Goal: Find specific page/section: Find specific page/section

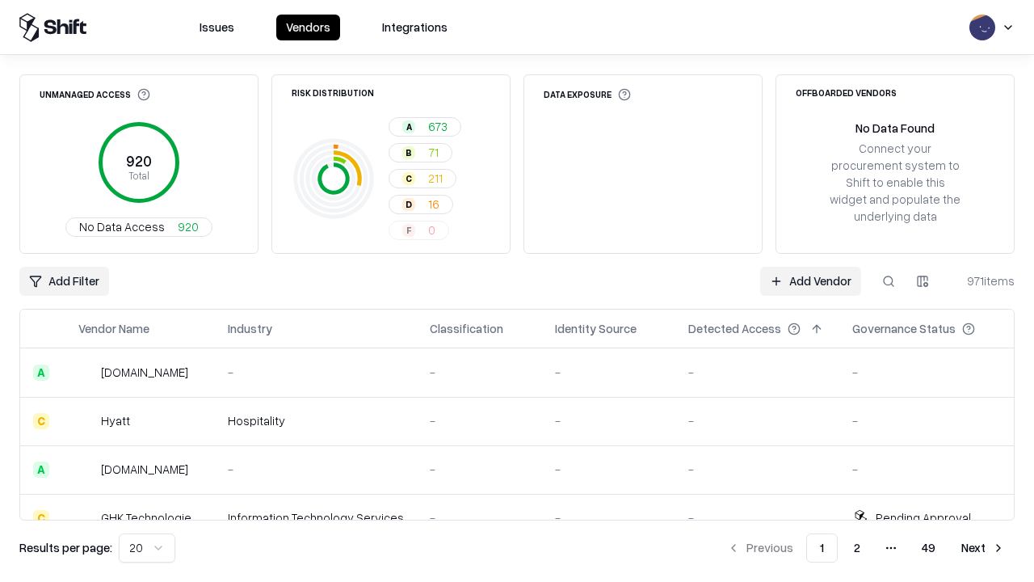
click at [147, 548] on html "Issues Vendors Integrations Unmanaged Access 920 Total No Data Access 920 Risk …" at bounding box center [517, 291] width 1034 height 582
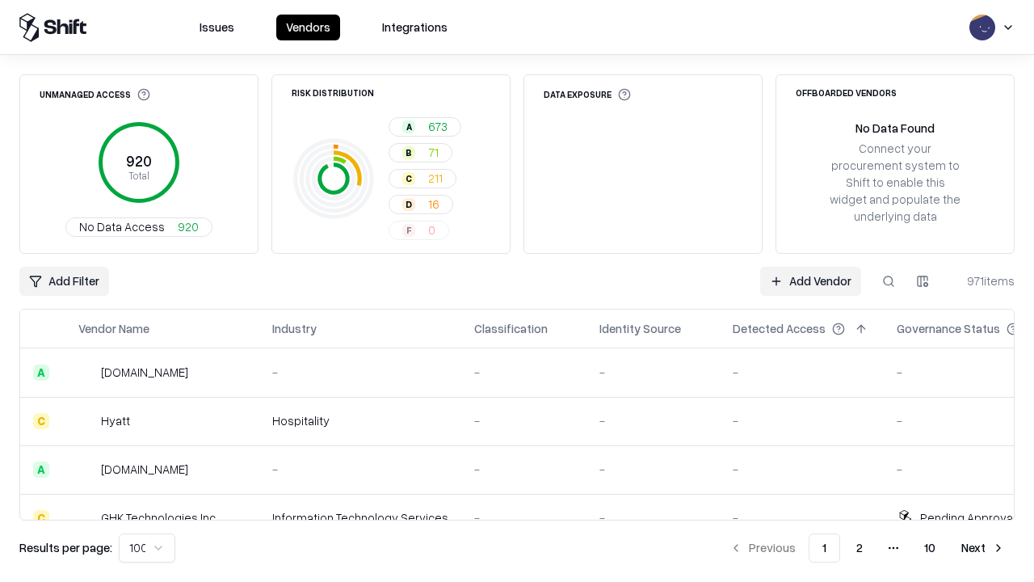
click at [984, 548] on button "Next" at bounding box center [983, 547] width 63 height 29
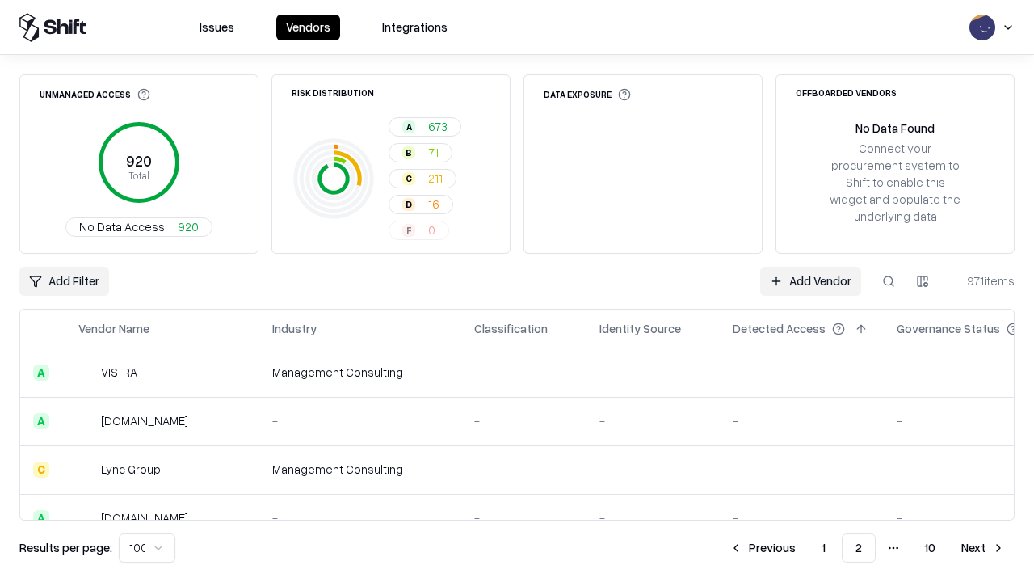
click at [984, 548] on button "Next" at bounding box center [983, 547] width 63 height 29
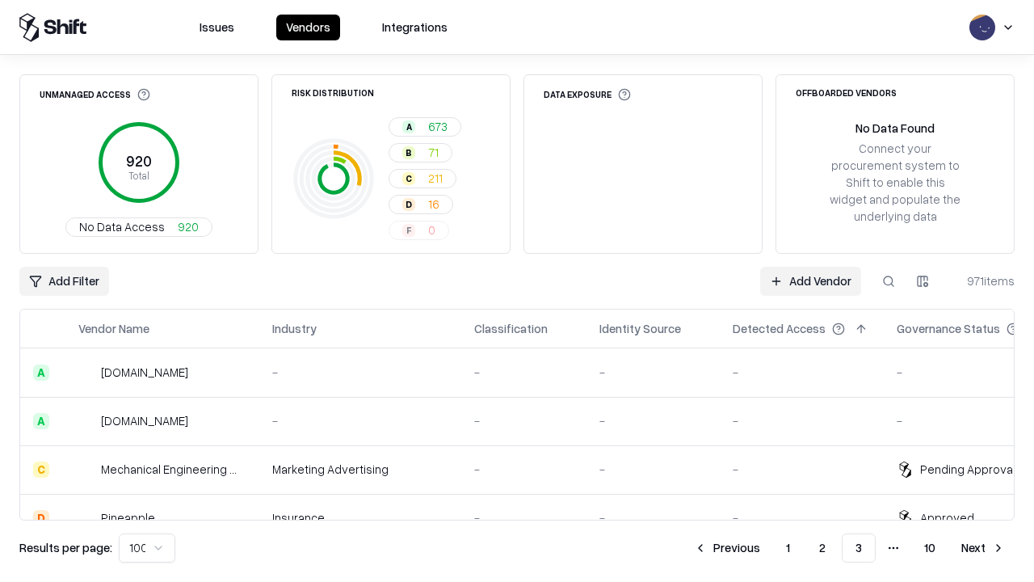
click at [984, 548] on button "Next" at bounding box center [983, 547] width 63 height 29
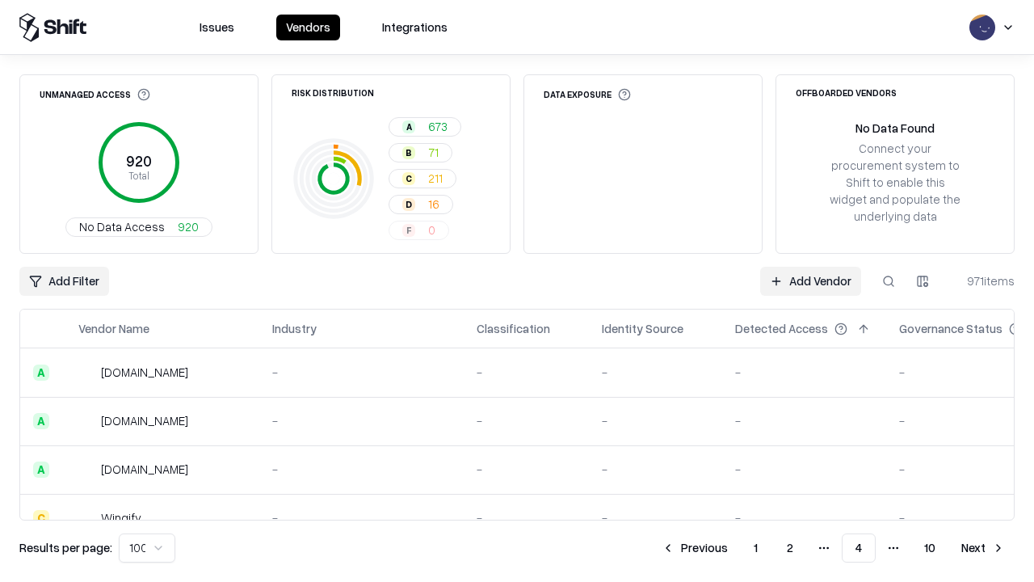
click at [984, 548] on button "Next" at bounding box center [983, 547] width 63 height 29
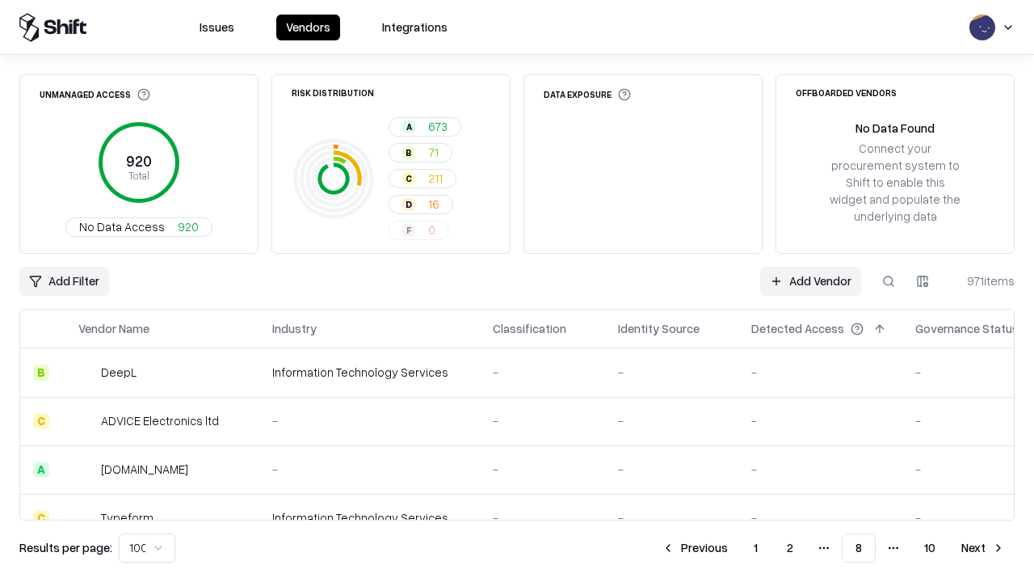
click at [984, 548] on button "Next" at bounding box center [983, 547] width 63 height 29
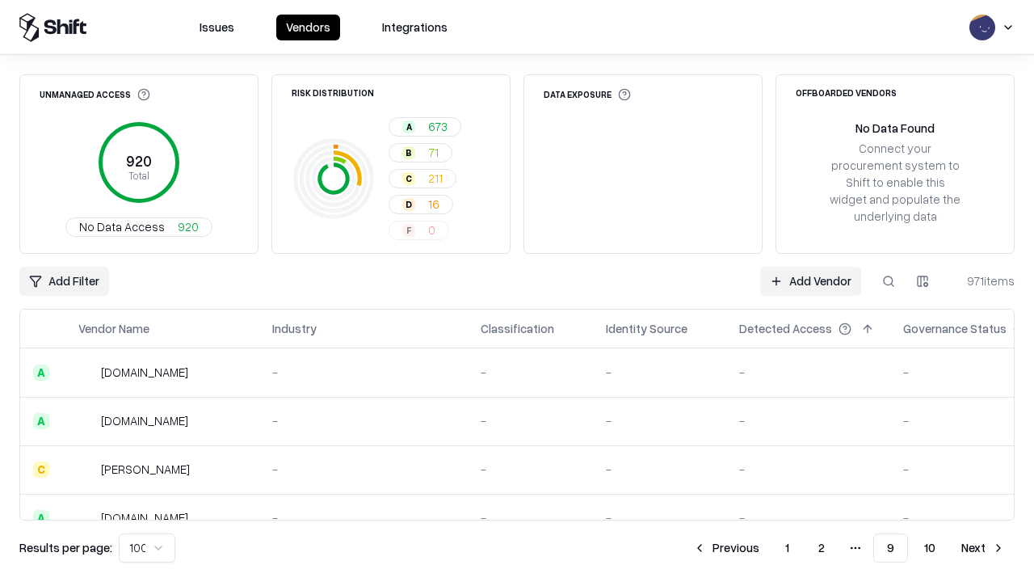
click at [984, 548] on button "Next" at bounding box center [983, 547] width 63 height 29
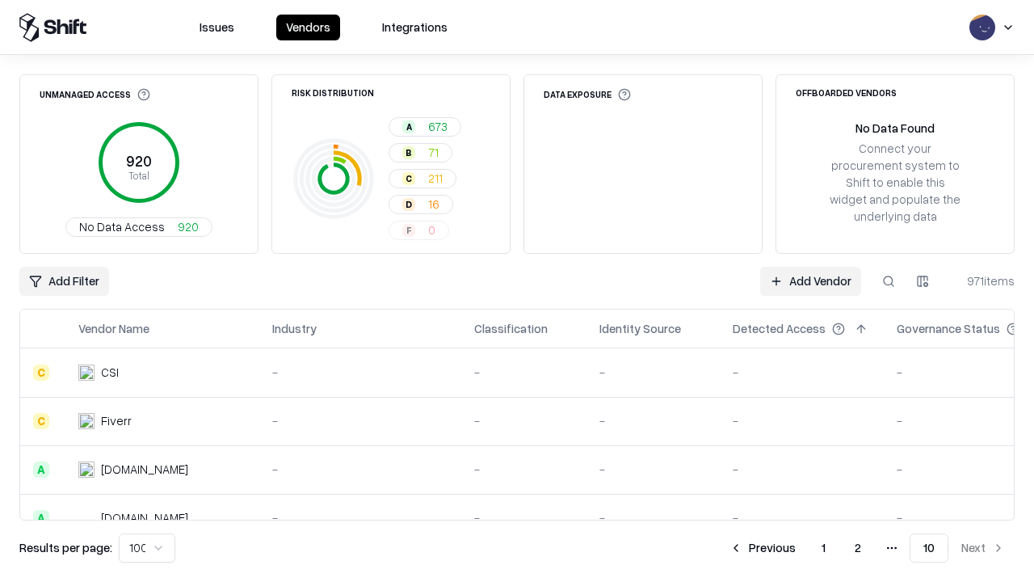
click at [763, 548] on button "Previous" at bounding box center [763, 547] width 86 height 29
click at [727, 548] on button "Previous" at bounding box center [727, 547] width 86 height 29
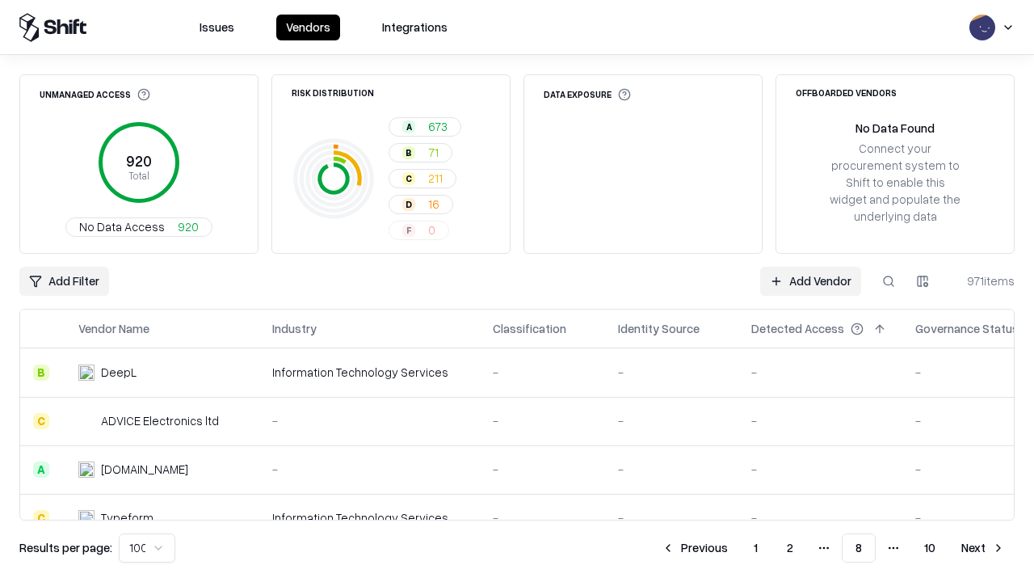
click at [695, 548] on button "Previous" at bounding box center [695, 547] width 86 height 29
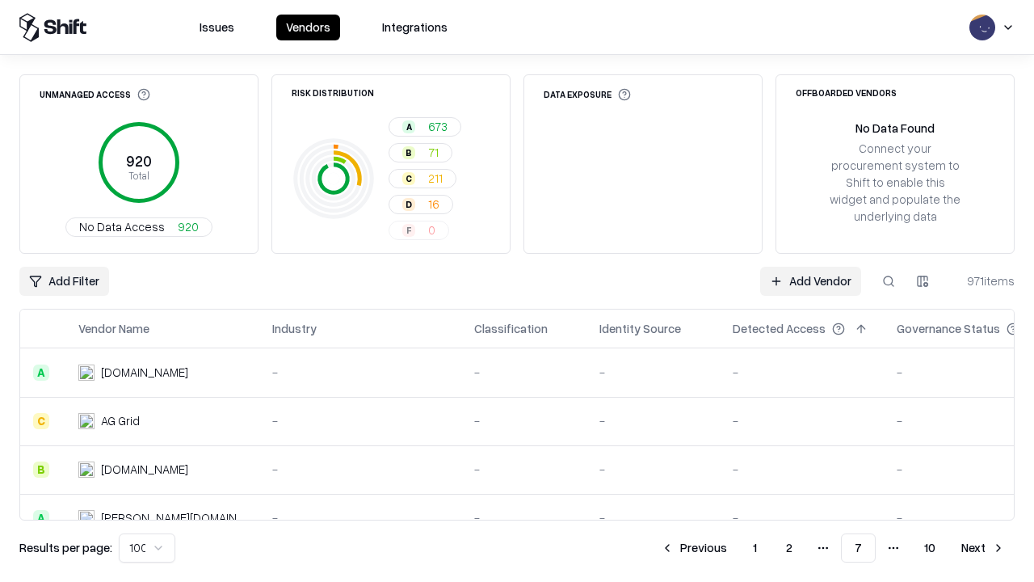
click at [694, 548] on button "Previous" at bounding box center [694, 547] width 86 height 29
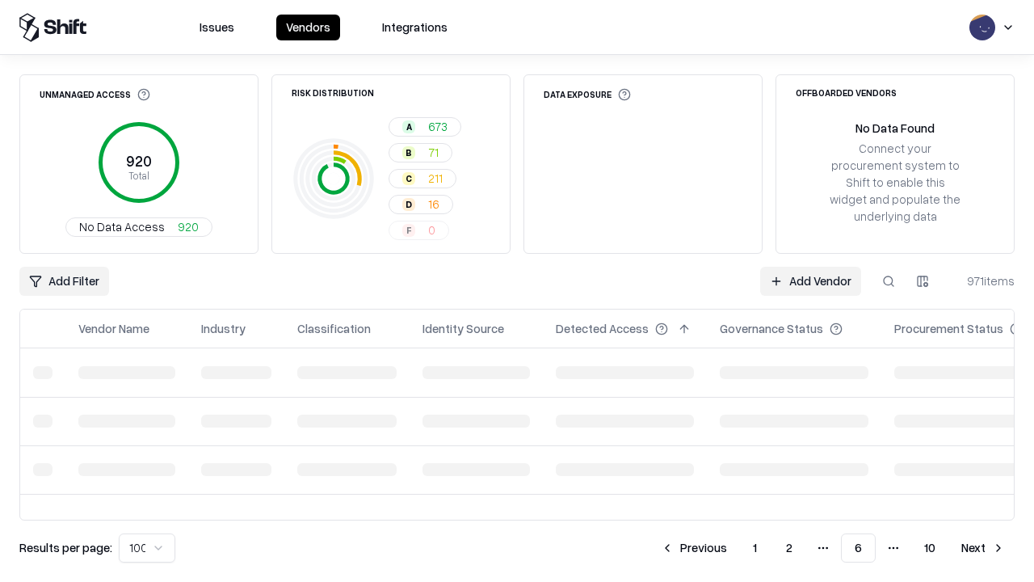
click at [694, 548] on button "Previous" at bounding box center [694, 547] width 86 height 29
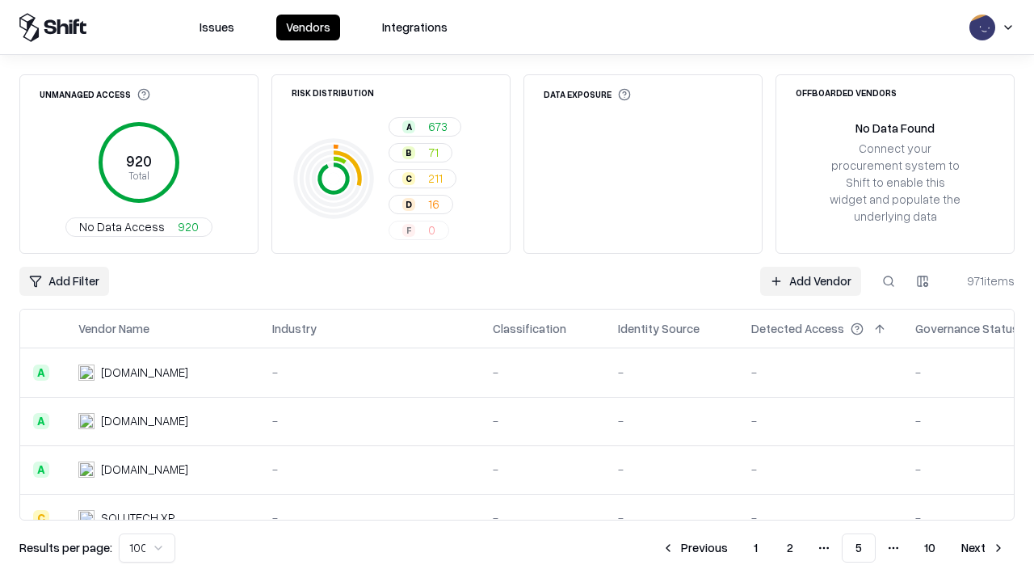
click at [695, 548] on button "Previous" at bounding box center [695, 547] width 86 height 29
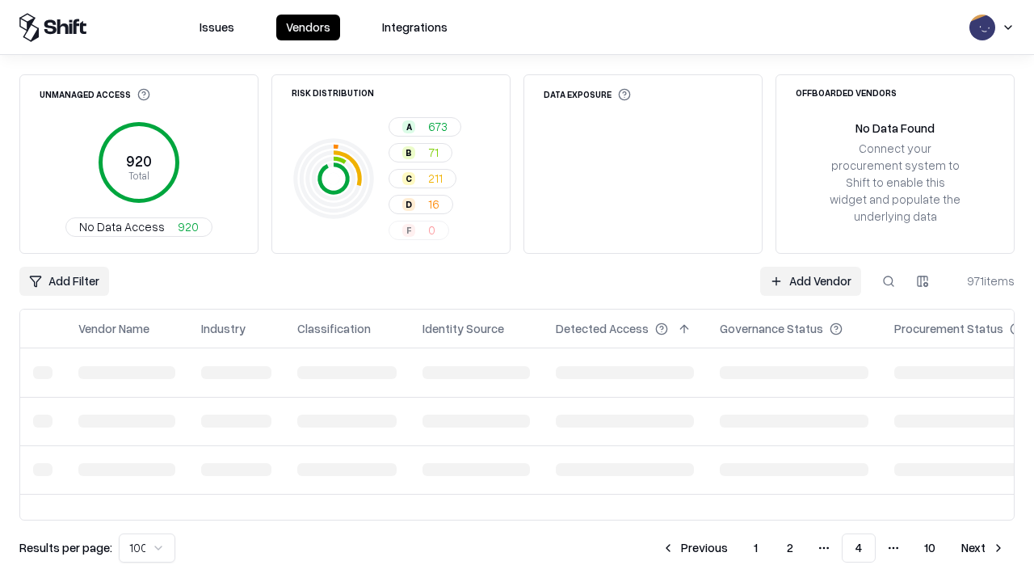
click at [695, 548] on button "Previous" at bounding box center [695, 547] width 86 height 29
